Goal: Check status: Check status

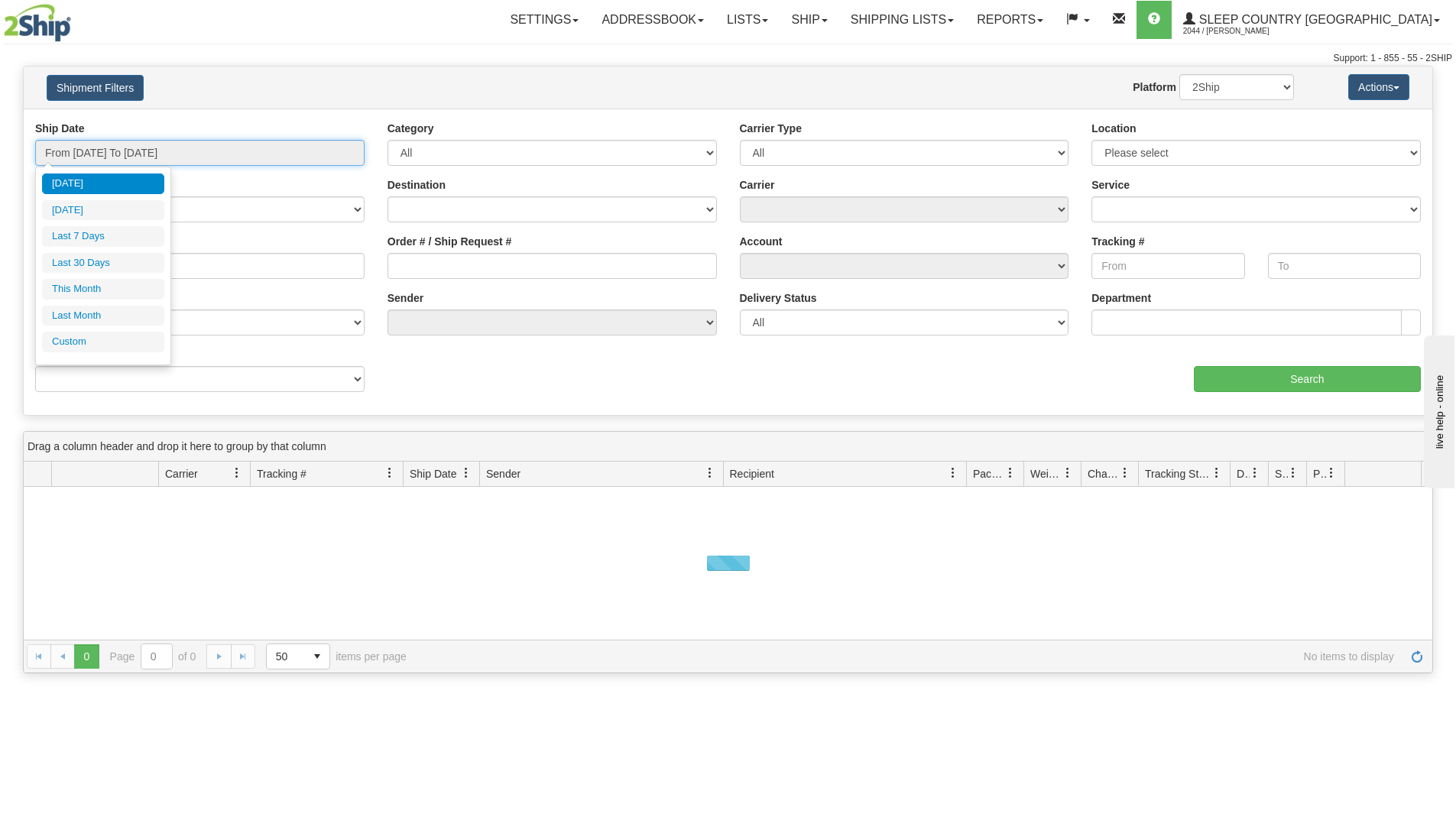
click at [290, 146] on input "From [DATE] To [DATE]" at bounding box center [199, 153] width 330 height 26
drag, startPoint x: 86, startPoint y: 257, endPoint x: 203, endPoint y: 284, distance: 120.1
click at [86, 257] on li "Last 30 Days" at bounding box center [103, 263] width 122 height 20
type input "From [DATE] To [DATE]"
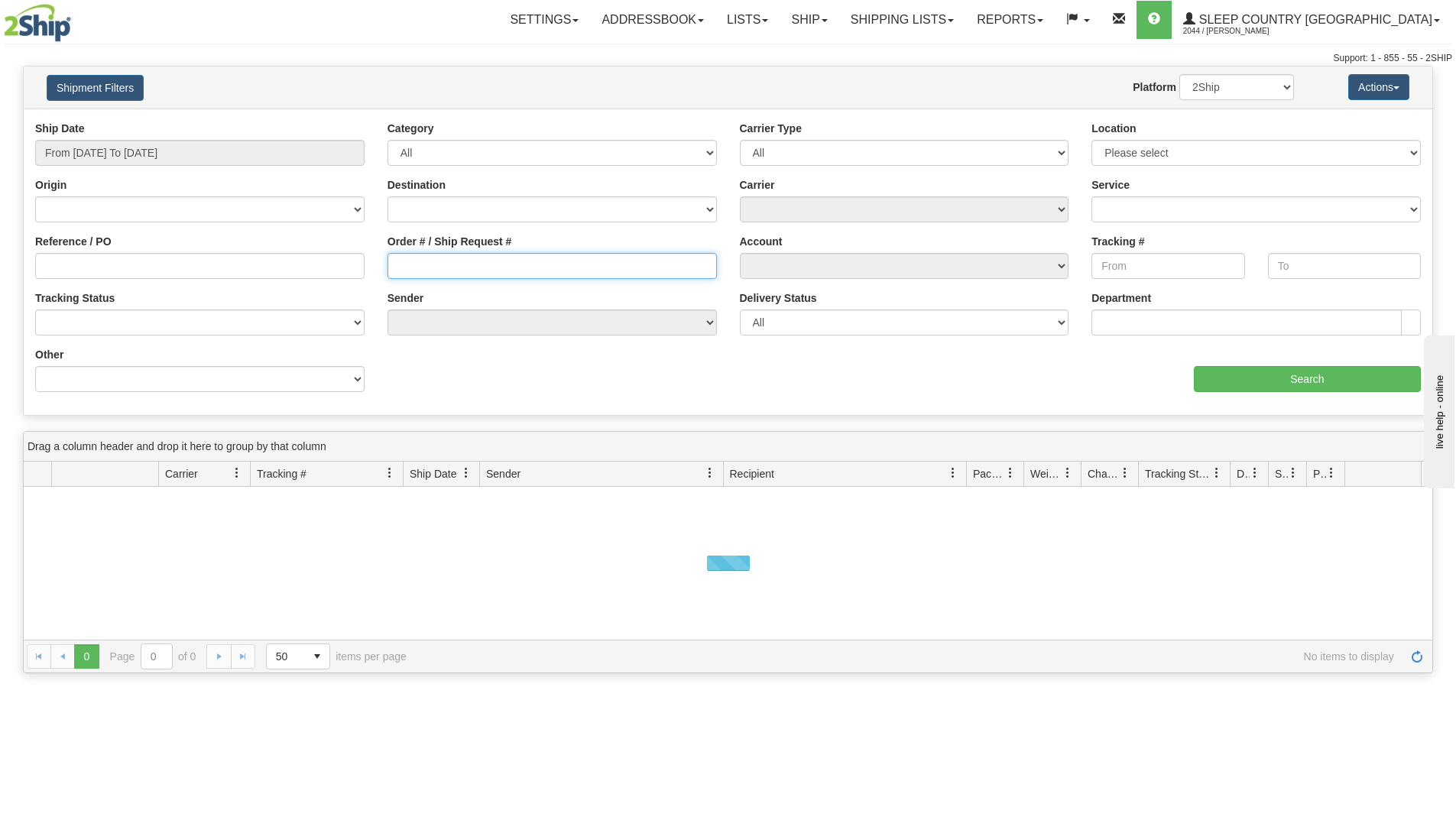
click at [439, 264] on input "Order # / Ship Request #" at bounding box center [552, 266] width 330 height 26
paste input "9000I105183"
type input "9000I105183"
drag, startPoint x: 553, startPoint y: 295, endPoint x: 909, endPoint y: 354, distance: 360.9
click at [554, 293] on div "Ship Date From [DATE] To [DATE] Category All Inbound Outbound Carrier Type All …" at bounding box center [728, 262] width 1408 height 283
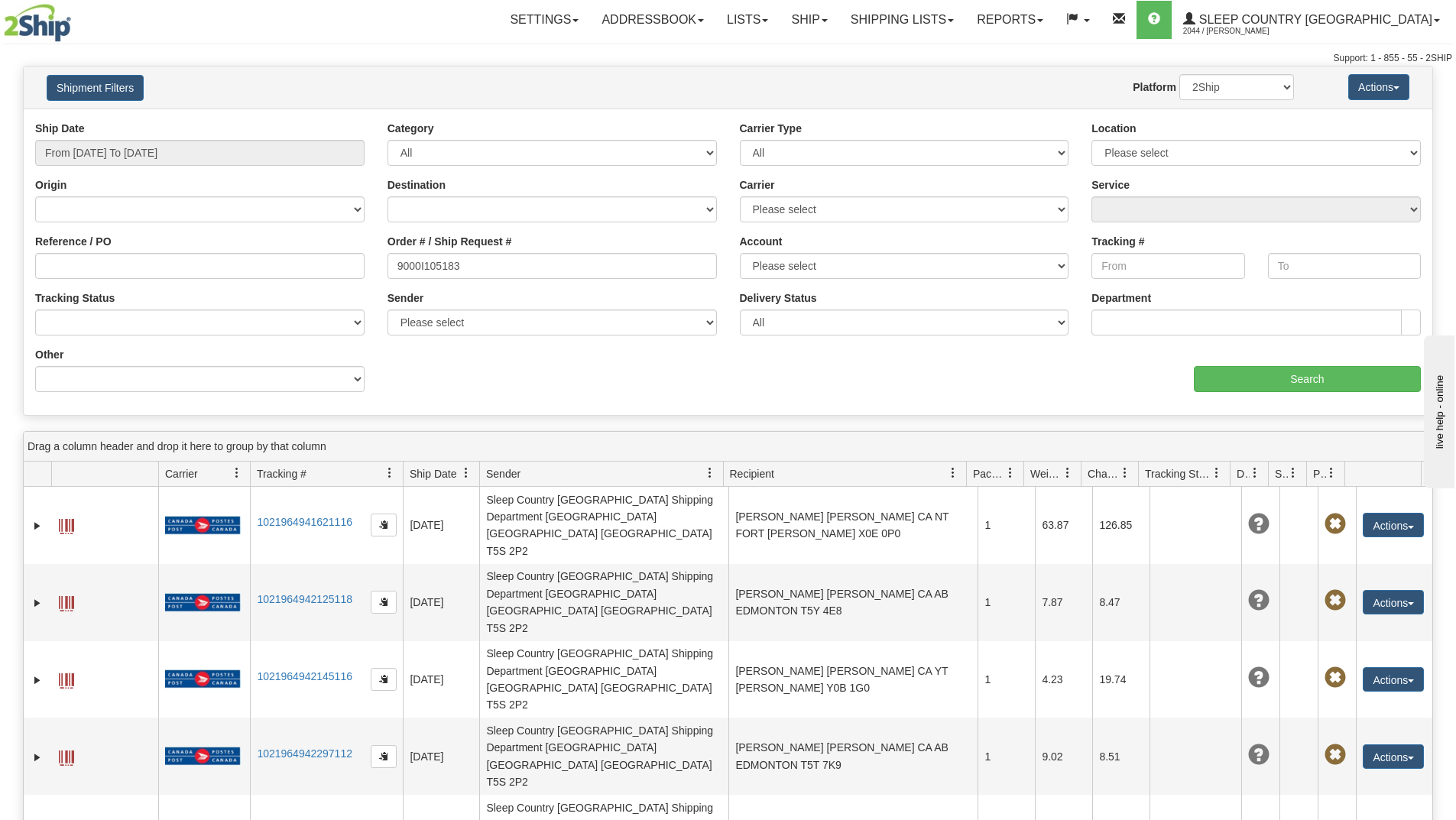
click at [937, 374] on div "aaa Search" at bounding box center [1081, 369] width 704 height 45
click at [1218, 373] on input "Search" at bounding box center [1306, 378] width 227 height 26
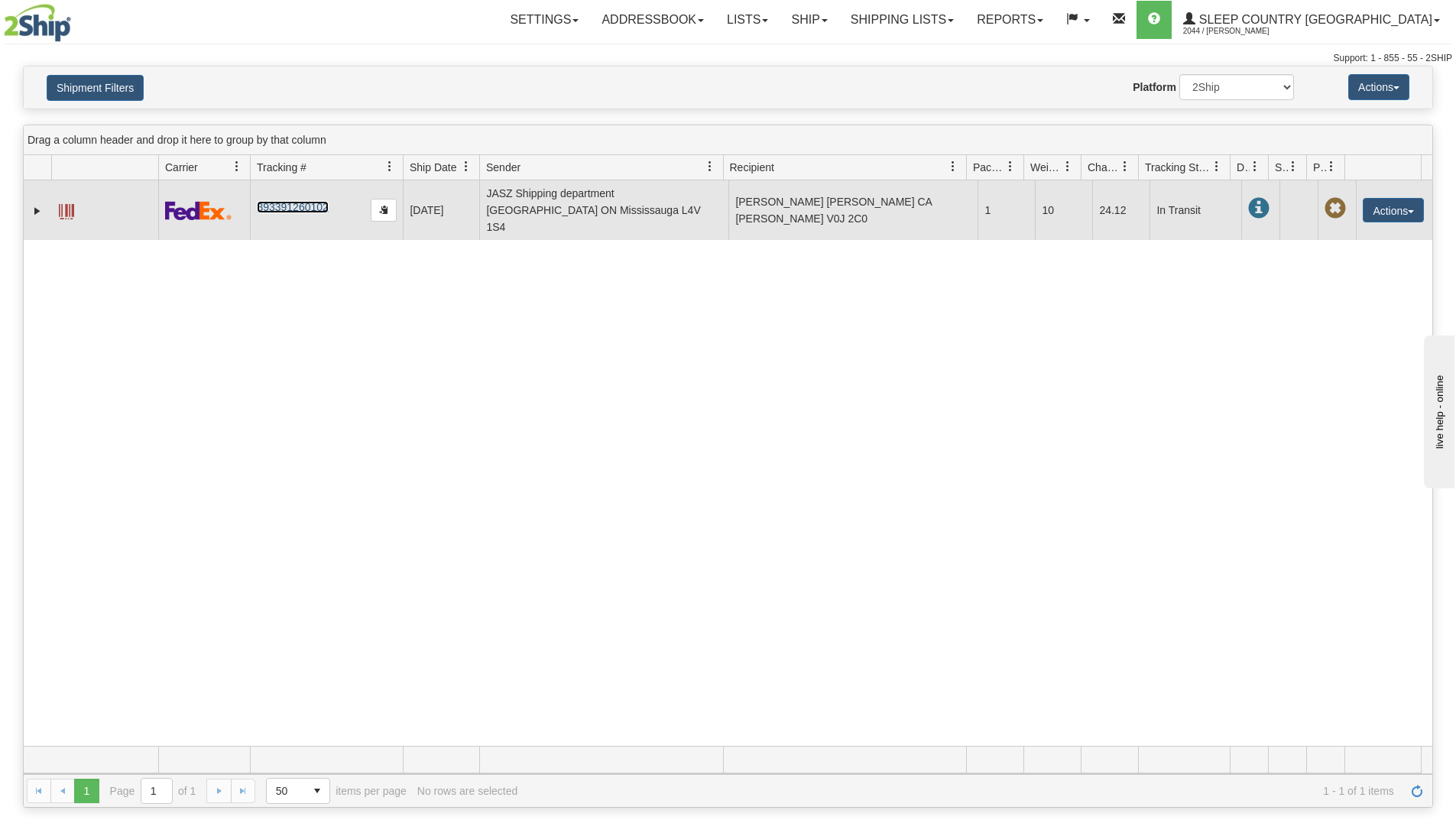
click at [291, 201] on link "393391260102" at bounding box center [292, 207] width 71 height 12
